Goal: Task Accomplishment & Management: Use online tool/utility

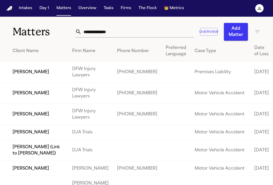
click at [104, 36] on input "text" at bounding box center [137, 31] width 112 height 11
paste input "**********"
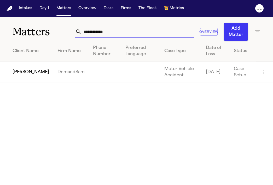
type input "**********"
click at [18, 73] on td "[PERSON_NAME]" at bounding box center [26, 72] width 53 height 21
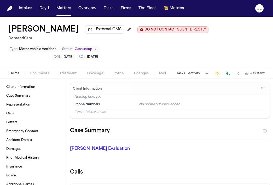
click at [88, 76] on span "Coverage" at bounding box center [95, 74] width 16 height 4
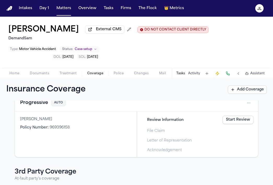
scroll to position [54, 0]
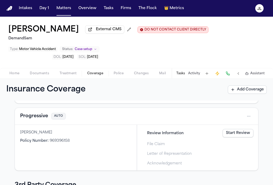
click at [40, 118] on button "Progressive" at bounding box center [34, 116] width 28 height 7
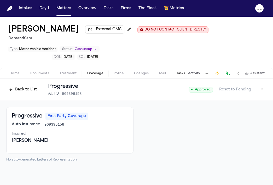
click at [226, 73] on button at bounding box center [227, 73] width 7 height 7
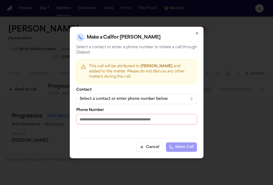
click at [161, 99] on div "Select a contact or enter phone number below" at bounding box center [133, 99] width 106 height 5
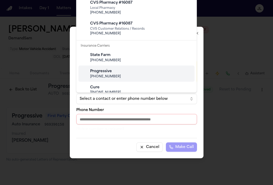
click at [138, 71] on div "Progressive" at bounding box center [140, 71] width 101 height 5
type input "**********"
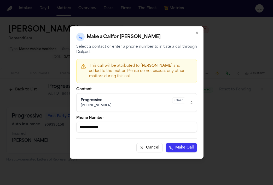
drag, startPoint x: 105, startPoint y: 129, endPoint x: 68, endPoint y: 130, distance: 36.8
click at [68, 130] on body "**********" at bounding box center [136, 92] width 273 height 185
click at [195, 34] on icon "button" at bounding box center [197, 33] width 4 height 4
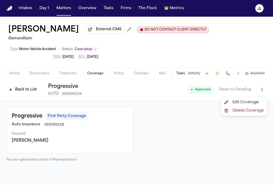
click at [258, 94] on html "Intakes Day 1 Matters Overview Tasks Firms The Flock 👑 Metrics JL Roscoe Mears …" at bounding box center [136, 92] width 273 height 185
click at [244, 104] on div "Edit Coverage" at bounding box center [244, 102] width 44 height 8
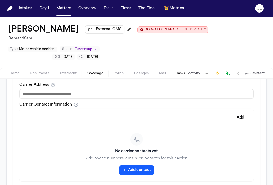
scroll to position [217, 0]
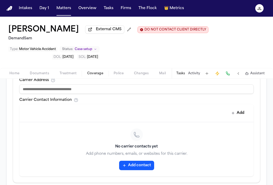
click at [144, 165] on button "Add contact" at bounding box center [136, 165] width 35 height 9
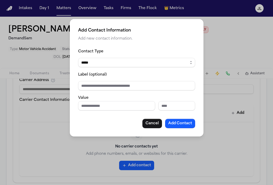
click at [125, 109] on input "Phone number" at bounding box center [116, 105] width 77 height 9
paste input "**********"
type input "**********"
click at [177, 124] on button "Add Contact" at bounding box center [180, 123] width 30 height 9
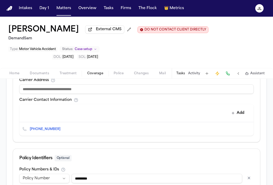
scroll to position [269, 0]
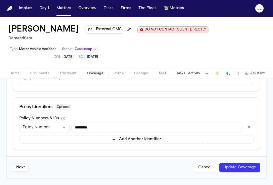
click at [243, 167] on button "Update Coverage" at bounding box center [239, 167] width 41 height 9
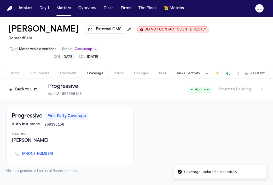
click at [23, 94] on button "Back to List" at bounding box center [22, 90] width 33 height 8
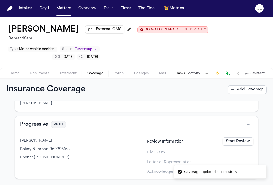
scroll to position [52, 0]
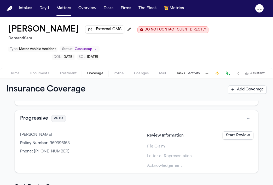
click at [248, 136] on link "Start Review" at bounding box center [238, 136] width 31 height 8
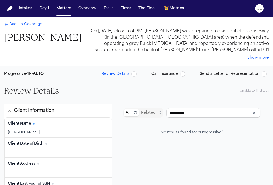
click at [172, 74] on span "Call Insurance" at bounding box center [164, 74] width 27 height 5
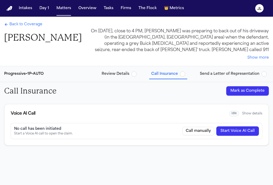
click at [247, 133] on button "Start Voice AI Call" at bounding box center [237, 131] width 43 height 9
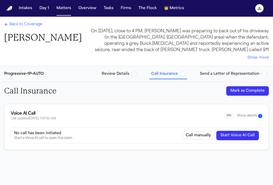
click at [30, 22] on div "Back to Coverage [PERSON_NAME] On [DATE], close to 4 PM, [PERSON_NAME] was prep…" at bounding box center [136, 41] width 273 height 49
click at [30, 23] on span "Back to Coverage" at bounding box center [25, 24] width 33 height 5
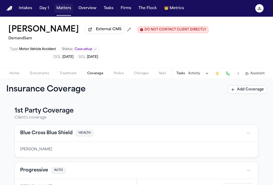
click at [66, 7] on button "Matters" at bounding box center [63, 8] width 19 height 9
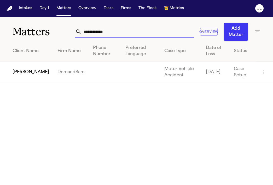
drag, startPoint x: 131, startPoint y: 29, endPoint x: 69, endPoint y: 29, distance: 61.4
click at [69, 29] on div "**********" at bounding box center [136, 29] width 273 height 24
paste input "text"
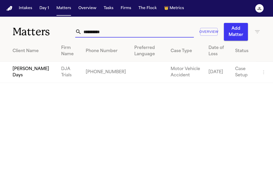
type input "**********"
click at [19, 75] on td "[PERSON_NAME] Days" at bounding box center [28, 72] width 57 height 21
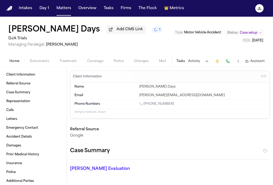
click at [98, 66] on div "Home Documents Treatment Coverage Police Changes Mail Fax Demand Workspaces Art…" at bounding box center [136, 61] width 273 height 10
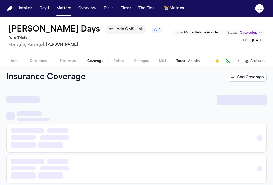
click at [97, 63] on span "Coverage" at bounding box center [95, 61] width 16 height 4
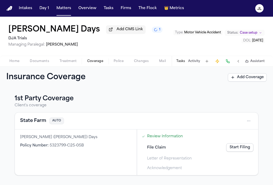
click at [29, 121] on button "State Farm" at bounding box center [33, 121] width 26 height 7
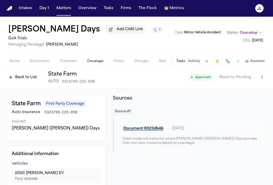
click at [228, 65] on button at bounding box center [227, 61] width 7 height 7
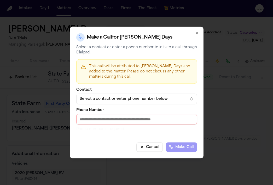
click at [152, 98] on div "Select a contact or enter phone number below" at bounding box center [133, 99] width 106 height 5
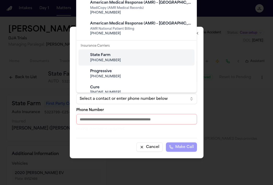
click at [113, 60] on span "[PHONE_NUMBER]" at bounding box center [140, 61] width 101 height 4
type input "**********"
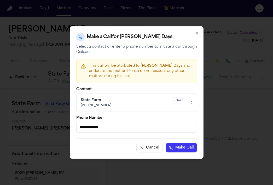
drag, startPoint x: 114, startPoint y: 129, endPoint x: 49, endPoint y: 127, distance: 64.6
click at [49, 127] on body "Intakes Day 1 Matters Overview Tasks Firms The Flock 👑 Metrics JL Allan Days Ad…" at bounding box center [136, 92] width 273 height 185
click at [197, 34] on icon "button" at bounding box center [197, 33] width 4 height 4
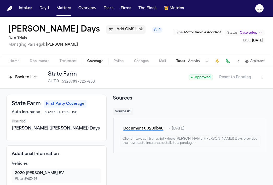
click at [266, 79] on html "Intakes Day 1 Matters Overview Tasks Firms The Flock 👑 Metrics JL Allan Days Ad…" at bounding box center [136, 92] width 273 height 185
click at [248, 86] on div "Edit Coverage" at bounding box center [244, 90] width 44 height 8
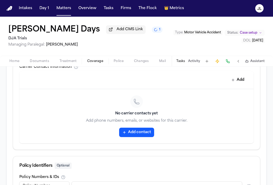
scroll to position [240, 0]
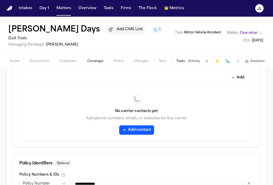
click at [138, 133] on button "Add contact" at bounding box center [136, 130] width 35 height 9
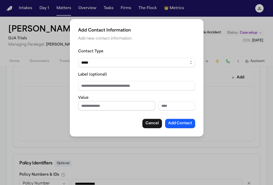
click at [115, 103] on input "Phone number" at bounding box center [116, 105] width 77 height 9
paste input "**********"
type input "**********"
click at [172, 121] on button "Add Contact" at bounding box center [180, 123] width 30 height 9
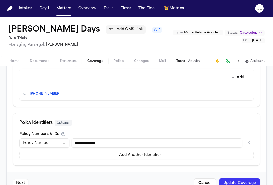
scroll to position [257, 0]
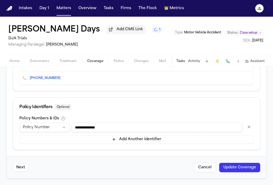
click at [241, 164] on button "Update Coverage" at bounding box center [239, 167] width 41 height 9
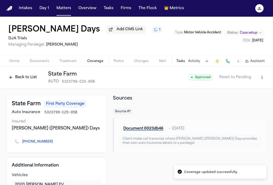
click at [25, 81] on button "Back to List" at bounding box center [22, 77] width 33 height 8
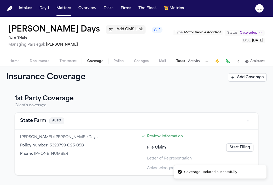
click at [236, 154] on div "File Claim Start Filing" at bounding box center [198, 147] width 116 height 11
click at [236, 153] on div "File Claim Start Filing" at bounding box center [198, 147] width 116 height 11
click at [236, 149] on link "Start Filing" at bounding box center [239, 148] width 27 height 8
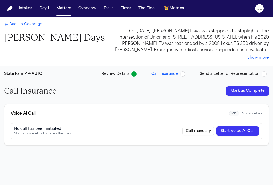
click at [239, 133] on button "Start Voice AI Call" at bounding box center [237, 131] width 43 height 9
click at [228, 130] on button "Start Voice AI Call" at bounding box center [237, 131] width 43 height 9
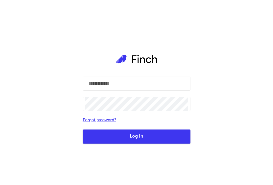
type input "**********"
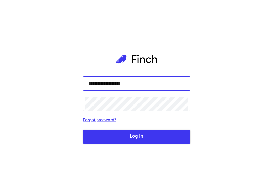
click at [83, 130] on button "Log In" at bounding box center [137, 137] width 108 height 14
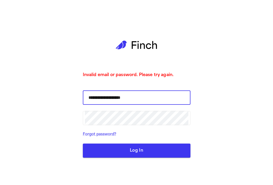
click at [83, 144] on button "Log In" at bounding box center [137, 151] width 108 height 14
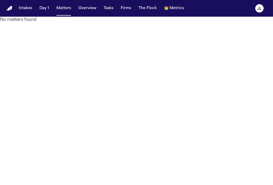
click at [231, 23] on div "No matters found" at bounding box center [136, 20] width 273 height 6
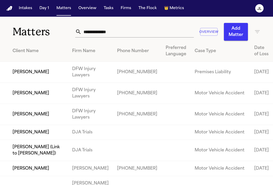
click at [125, 33] on input "text" at bounding box center [137, 31] width 112 height 11
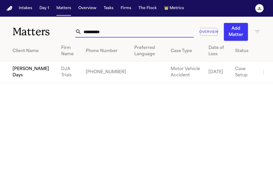
type input "**********"
click at [15, 74] on td "[PERSON_NAME] Days" at bounding box center [28, 72] width 57 height 21
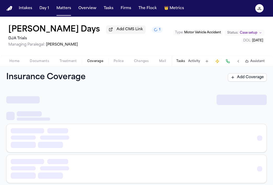
click at [98, 62] on span "Coverage" at bounding box center [95, 61] width 16 height 4
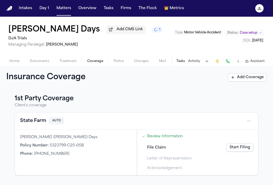
click at [33, 126] on div "State Farm AUTO" at bounding box center [136, 121] width 243 height 17
click at [33, 125] on button "State Farm" at bounding box center [33, 121] width 26 height 7
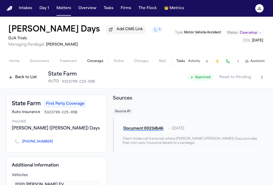
click at [29, 73] on div "Back to List State Farm AUTO 5323799-C25-05B" at bounding box center [50, 78] width 89 height 14
click at [26, 78] on button "Back to List" at bounding box center [22, 77] width 33 height 8
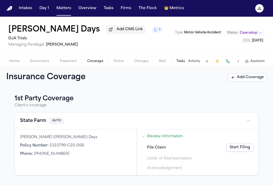
click at [243, 149] on link "Start Filing" at bounding box center [239, 148] width 27 height 8
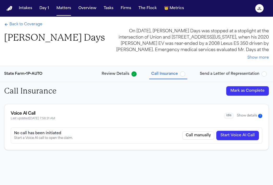
click at [246, 118] on button "Show details 1" at bounding box center [249, 116] width 25 height 4
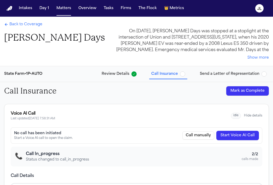
click at [28, 23] on span "Back to Coverage" at bounding box center [25, 24] width 33 height 5
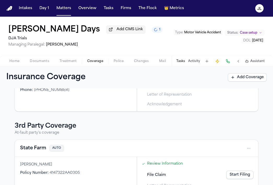
scroll to position [87, 0]
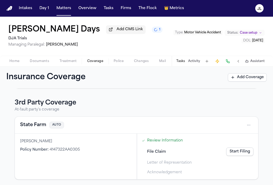
click at [40, 128] on button "State Farm" at bounding box center [33, 125] width 26 height 7
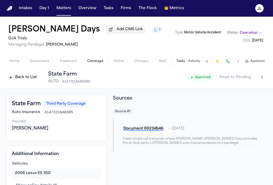
click at [24, 76] on button "Back to List" at bounding box center [22, 77] width 33 height 8
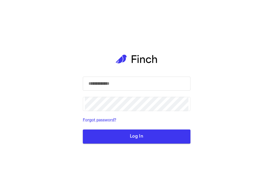
type input "**********"
click at [143, 144] on div "**********" at bounding box center [137, 92] width 108 height 185
click at [143, 139] on button "Log In" at bounding box center [137, 137] width 108 height 14
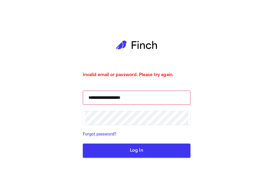
click at [143, 149] on button "Log In" at bounding box center [137, 151] width 108 height 14
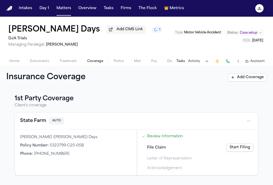
click at [36, 121] on button "State Farm" at bounding box center [33, 121] width 26 height 7
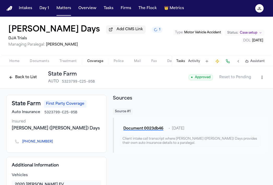
click at [22, 75] on button "Back to List" at bounding box center [22, 77] width 33 height 8
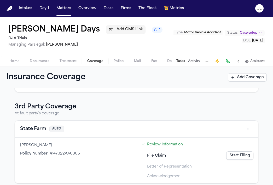
scroll to position [89, 0]
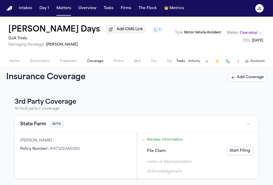
click at [37, 124] on button "State Farm" at bounding box center [33, 124] width 26 height 7
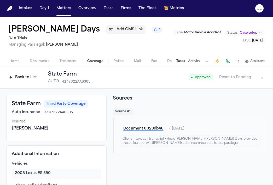
click at [31, 80] on button "Back to List" at bounding box center [22, 77] width 33 height 8
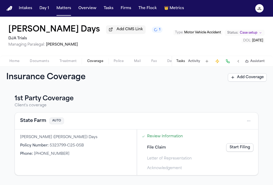
click at [236, 150] on link "Start Filing" at bounding box center [239, 148] width 27 height 8
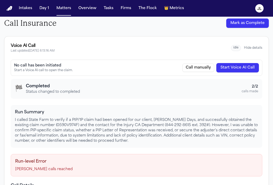
scroll to position [41, 0]
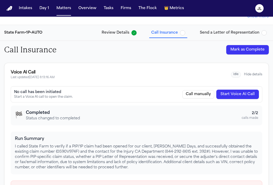
click at [249, 95] on button "Start Voice AI Call" at bounding box center [237, 94] width 43 height 9
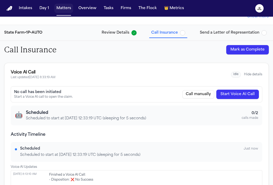
click at [63, 10] on button "Matters" at bounding box center [63, 8] width 19 height 9
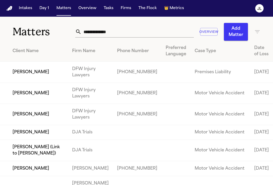
click at [114, 31] on input "text" at bounding box center [137, 31] width 112 height 11
paste input "**********"
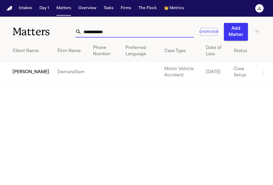
type input "**********"
click at [22, 72] on td "[PERSON_NAME]" at bounding box center [26, 72] width 53 height 21
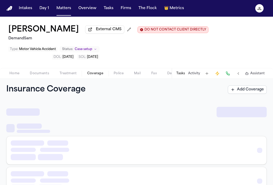
click at [93, 77] on button "Coverage" at bounding box center [95, 74] width 26 height 6
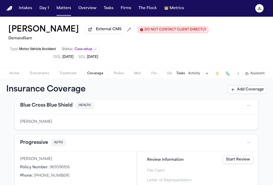
scroll to position [29, 0]
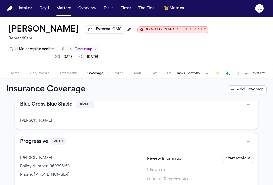
click at [40, 144] on button "Progressive" at bounding box center [34, 141] width 28 height 7
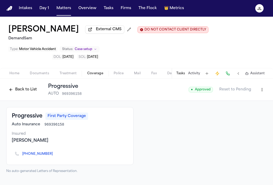
click at [29, 91] on button "Back to List" at bounding box center [22, 90] width 33 height 8
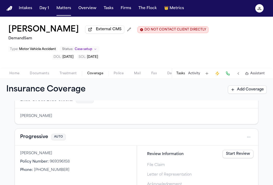
scroll to position [34, 0]
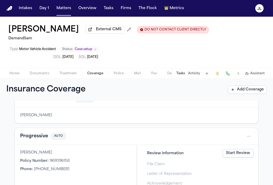
click at [238, 155] on link "Start Review" at bounding box center [238, 153] width 31 height 8
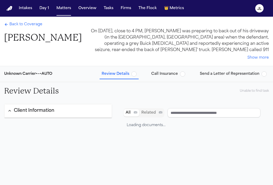
type input "**********"
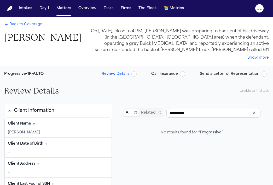
click at [179, 77] on button "Call Insurance" at bounding box center [168, 73] width 38 height 9
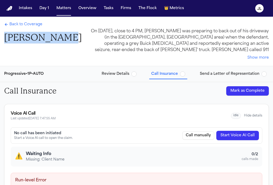
drag, startPoint x: 65, startPoint y: 38, endPoint x: 6, endPoint y: 40, distance: 59.3
click at [6, 40] on div "Back to Coverage [PERSON_NAME] On [DATE], close to 4 PM, [PERSON_NAME] was prep…" at bounding box center [136, 41] width 273 height 49
copy h1 "[PERSON_NAME]"
click at [20, 23] on span "Back to Coverage" at bounding box center [25, 24] width 33 height 5
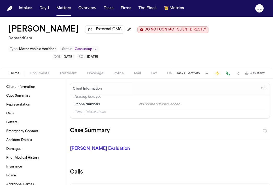
click at [14, 75] on span "Home" at bounding box center [14, 74] width 10 height 4
click at [260, 89] on button "Edit" at bounding box center [263, 89] width 9 height 8
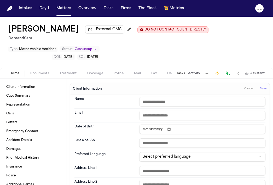
click at [158, 106] on input "text" at bounding box center [202, 101] width 126 height 9
paste input "**********"
type input "**********"
click at [263, 89] on span "Save" at bounding box center [263, 89] width 7 height 4
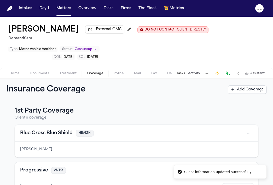
click at [97, 76] on span "Coverage" at bounding box center [95, 74] width 16 height 4
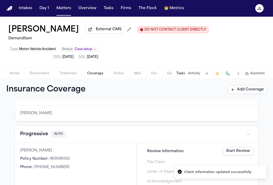
scroll to position [51, 0]
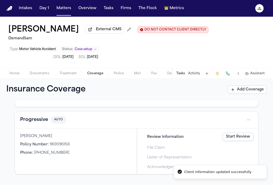
click at [39, 123] on button "Progressive" at bounding box center [34, 120] width 28 height 7
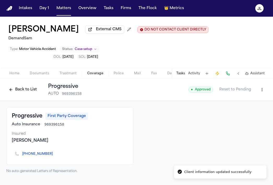
click at [24, 90] on button "Back to List" at bounding box center [22, 90] width 33 height 8
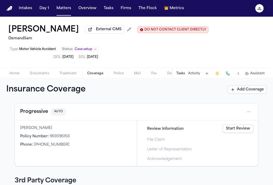
scroll to position [56, 0]
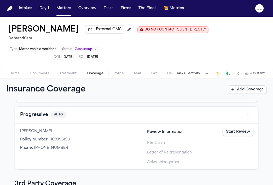
click at [244, 135] on link "Start Review" at bounding box center [238, 132] width 31 height 8
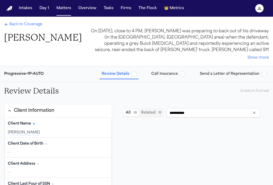
click at [221, 78] on button "Send a Letter of Representation" at bounding box center [233, 73] width 71 height 9
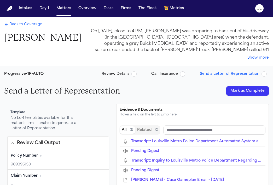
click at [171, 72] on span "Call Insurance" at bounding box center [164, 74] width 27 height 5
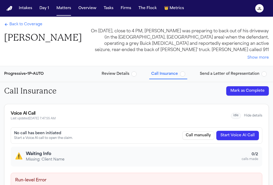
click at [238, 140] on button "Start Voice AI Call" at bounding box center [237, 135] width 43 height 9
